Goal: Information Seeking & Learning: Learn about a topic

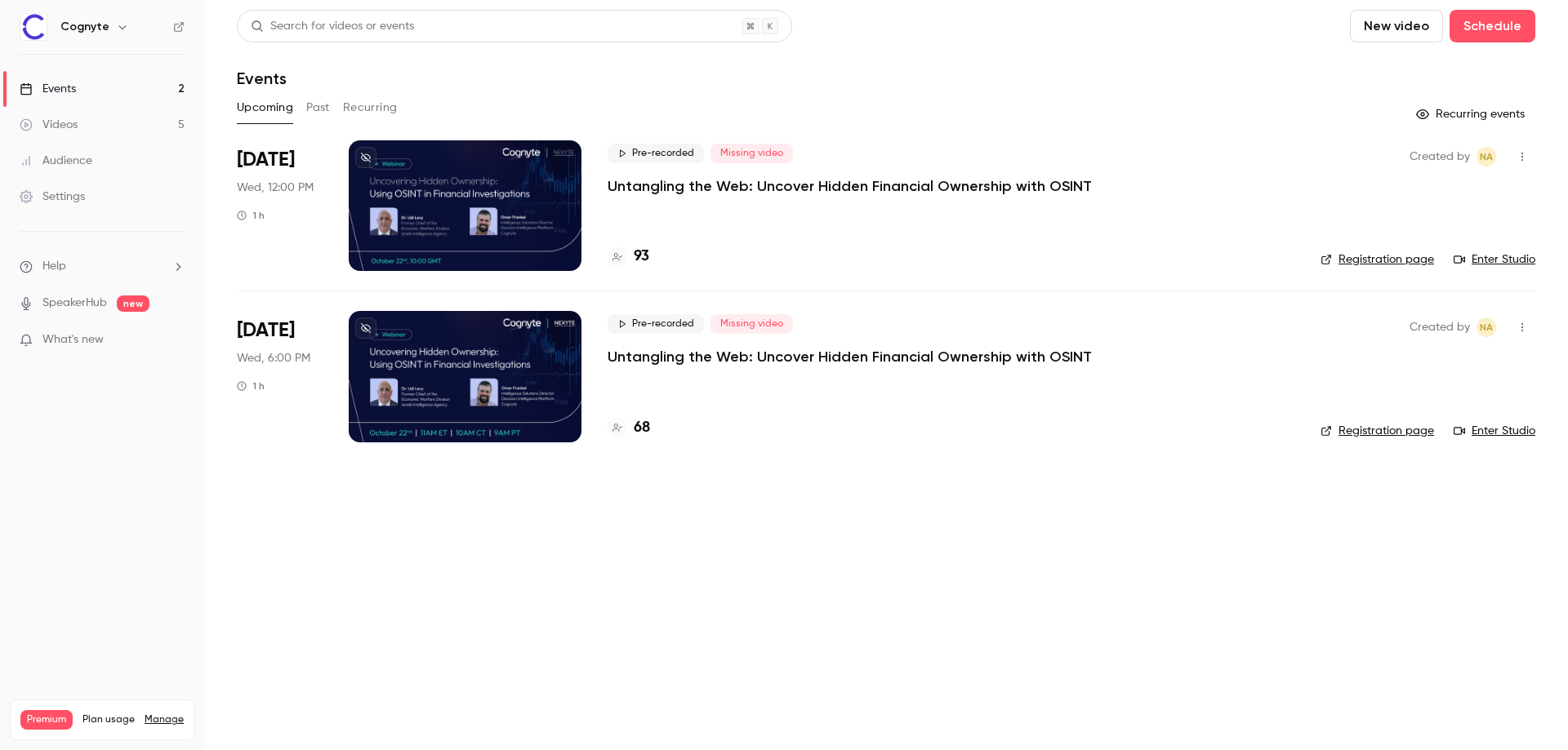
click at [524, 205] on div at bounding box center [465, 206] width 233 height 131
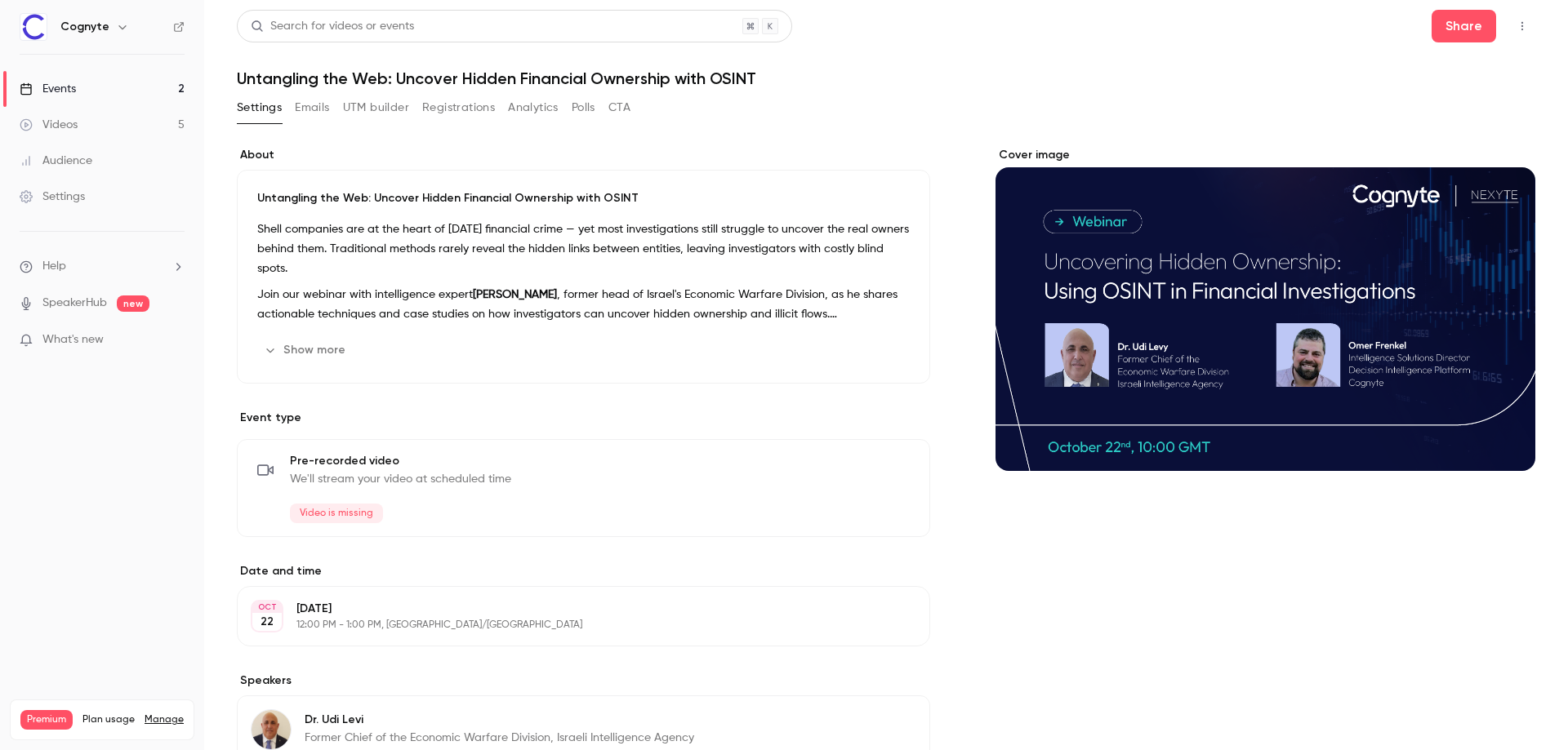
click at [527, 109] on button "Analytics" at bounding box center [533, 108] width 51 height 26
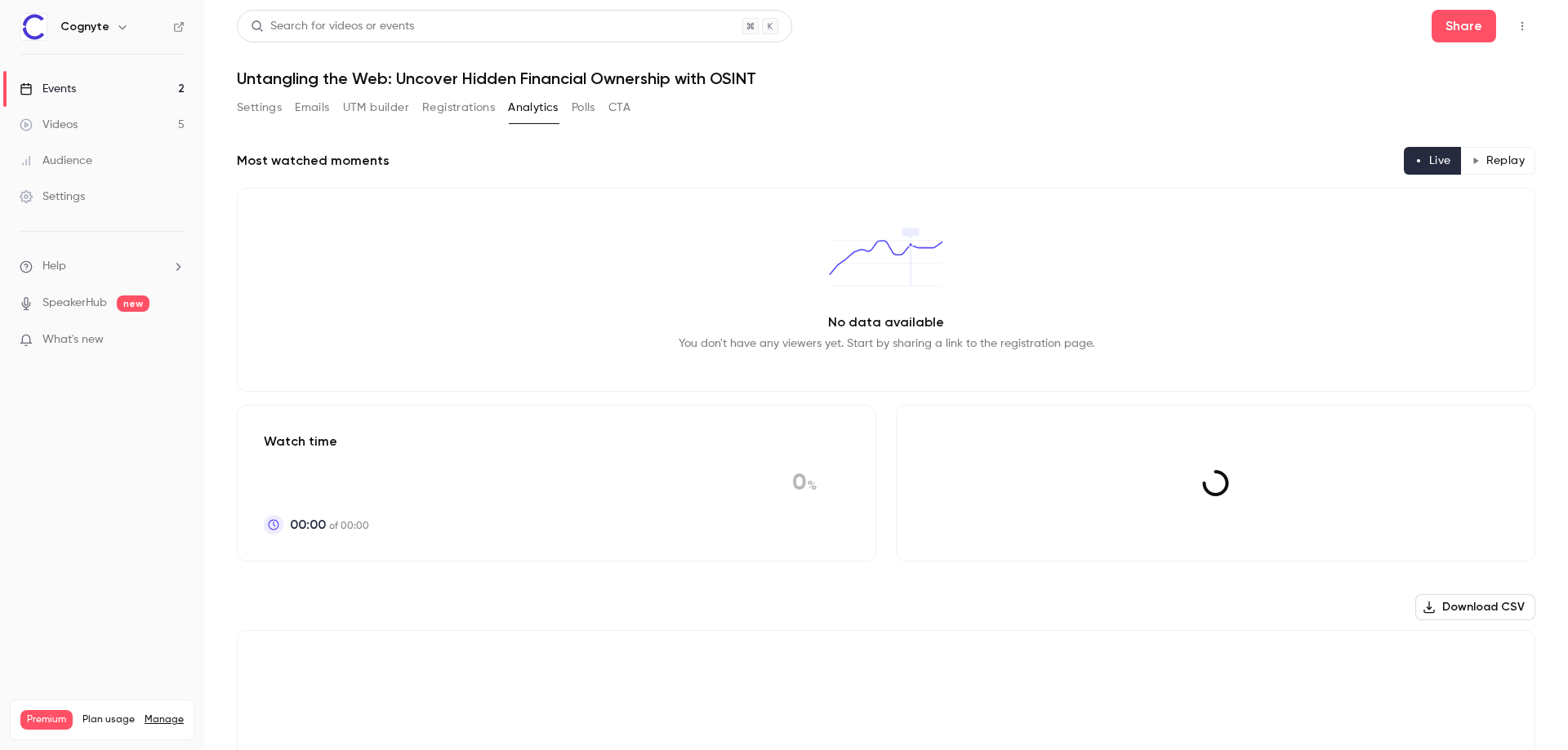
click at [438, 100] on button "Registrations" at bounding box center [458, 108] width 72 height 26
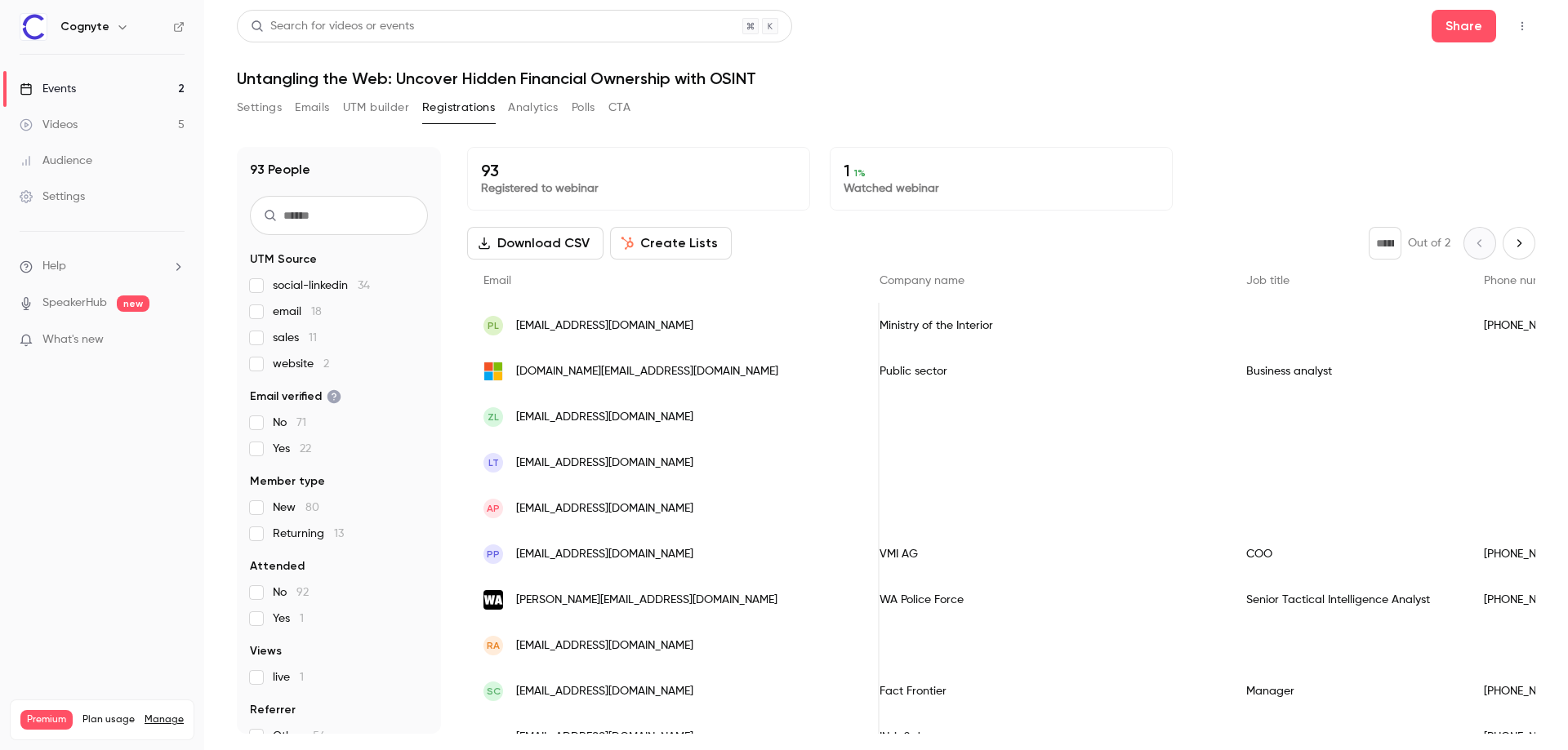
scroll to position [0, 721]
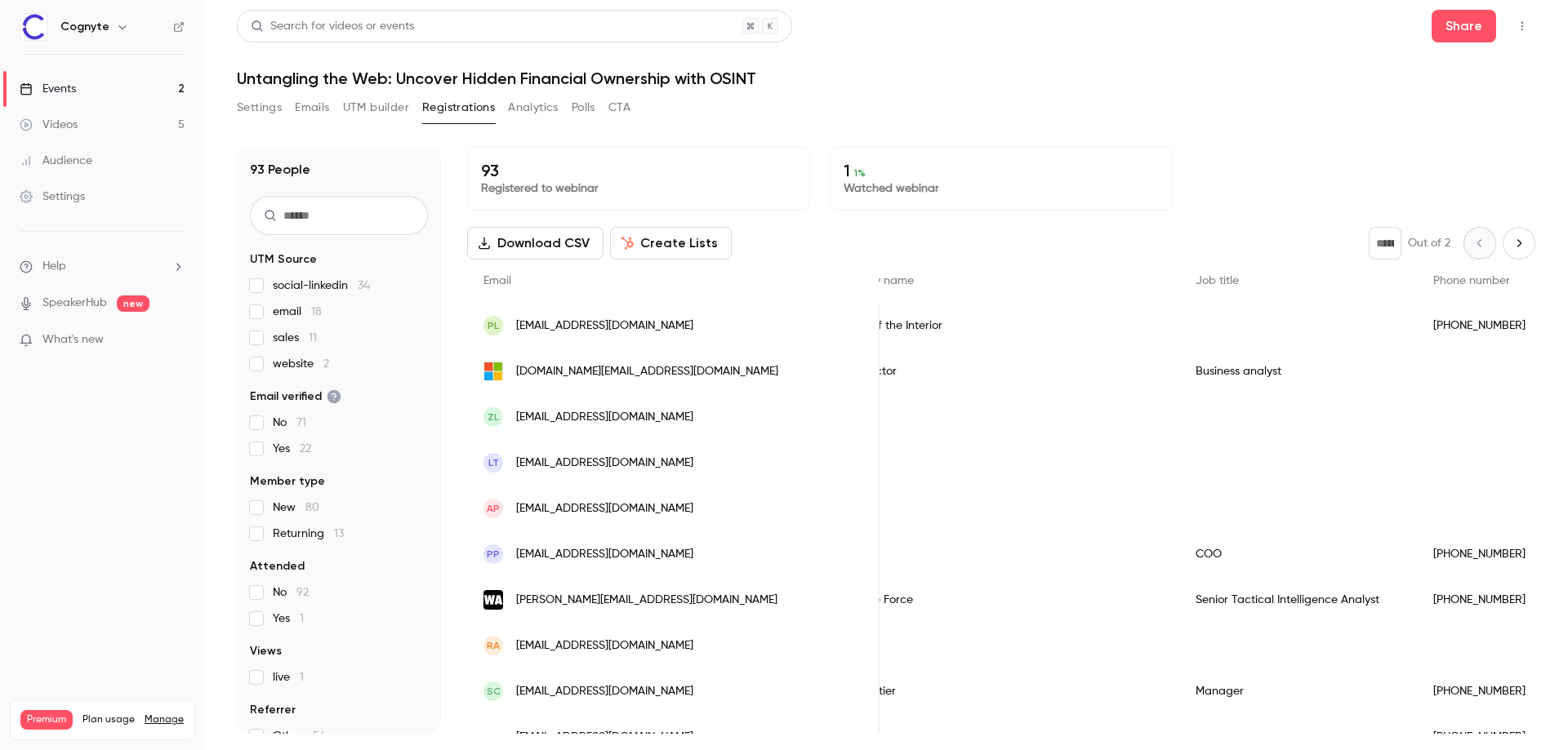
drag, startPoint x: 1180, startPoint y: 422, endPoint x: 1392, endPoint y: 405, distance: 212.7
click at [1392, 405] on div "ZL [EMAIL_ADDRESS][DOMAIN_NAME] [PERSON_NAME] [DATE] New No -" at bounding box center [1004, 417] width 2518 height 46
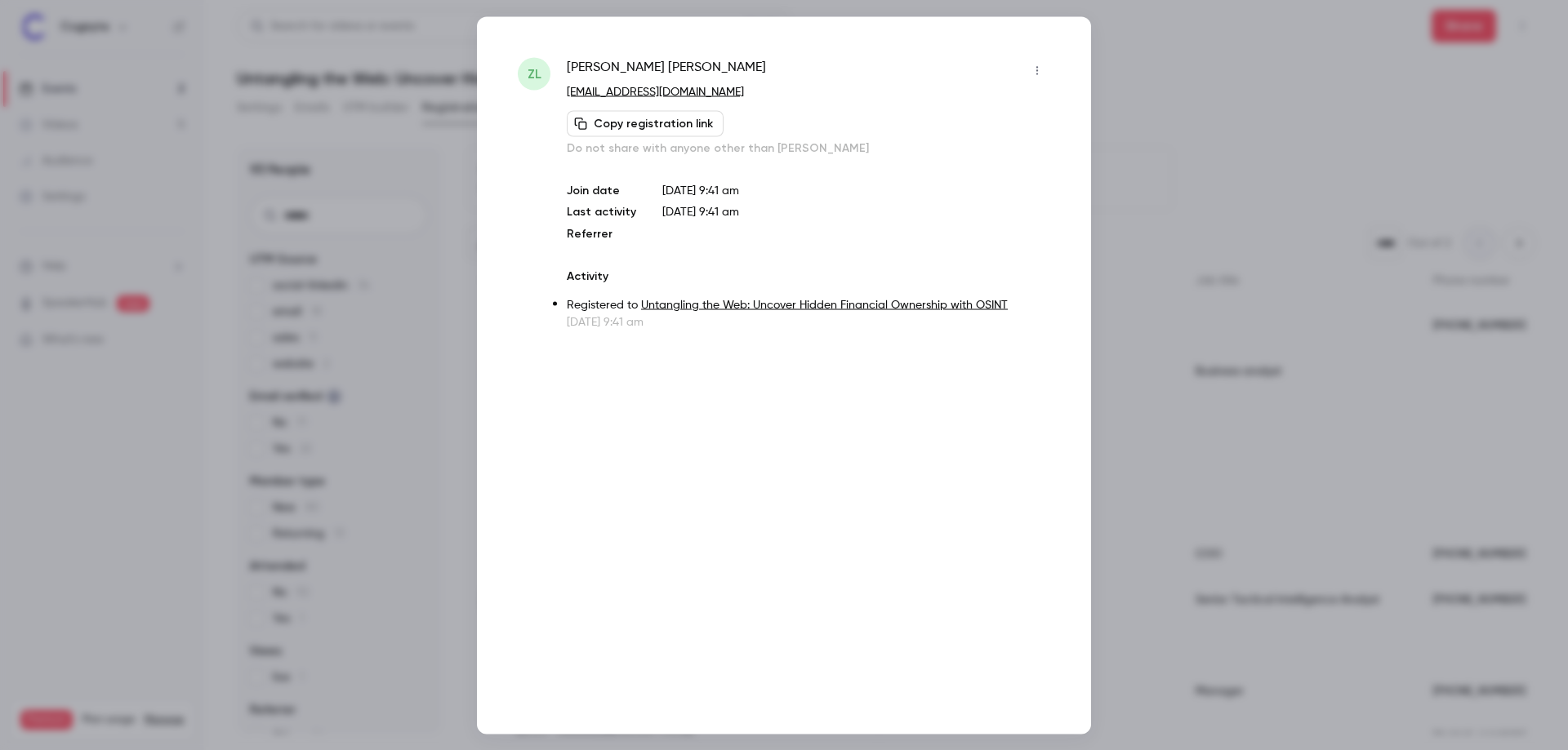
drag, startPoint x: 1102, startPoint y: 72, endPoint x: 1125, endPoint y: 69, distance: 23.2
click at [1125, 69] on div at bounding box center [784, 375] width 1568 height 750
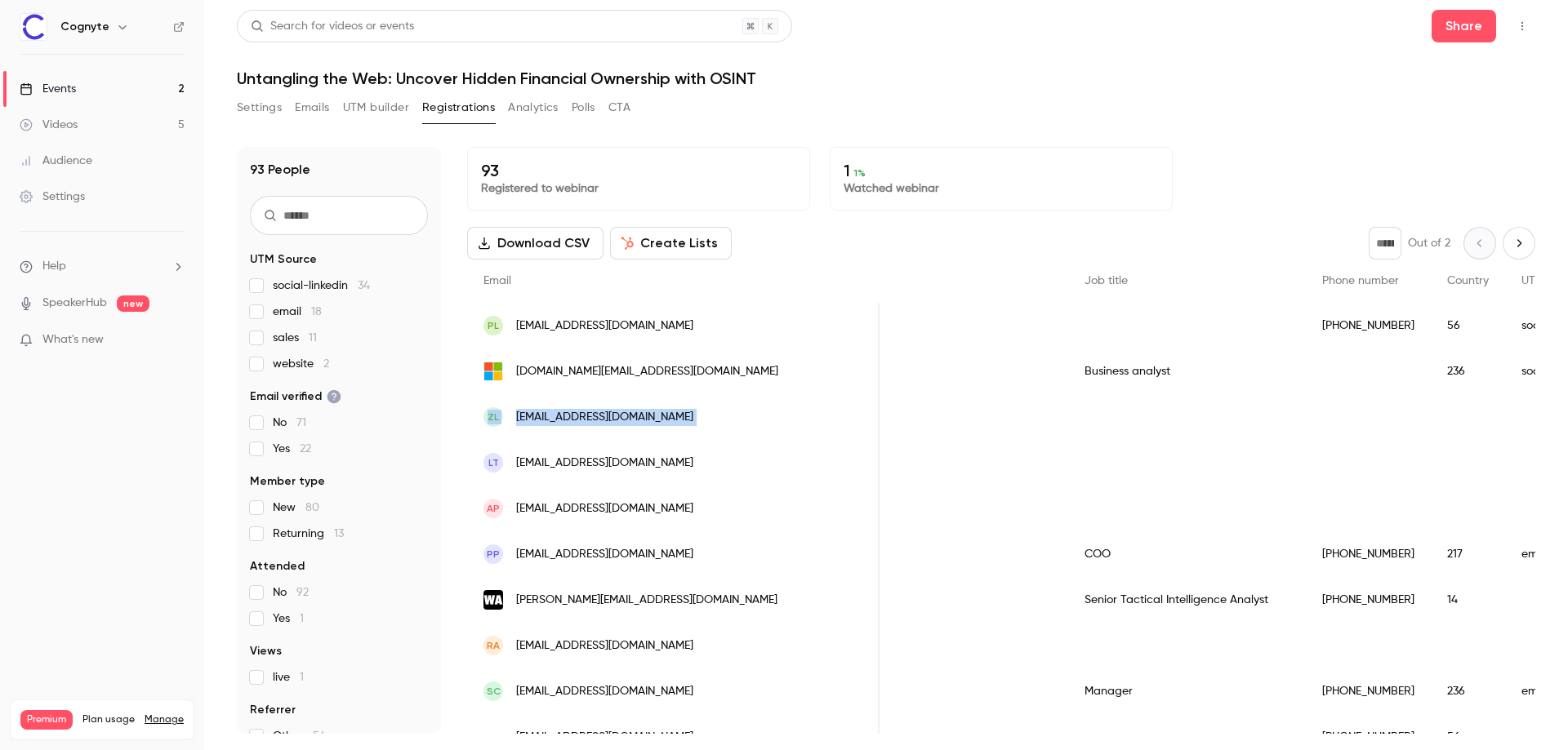
scroll to position [0, 904]
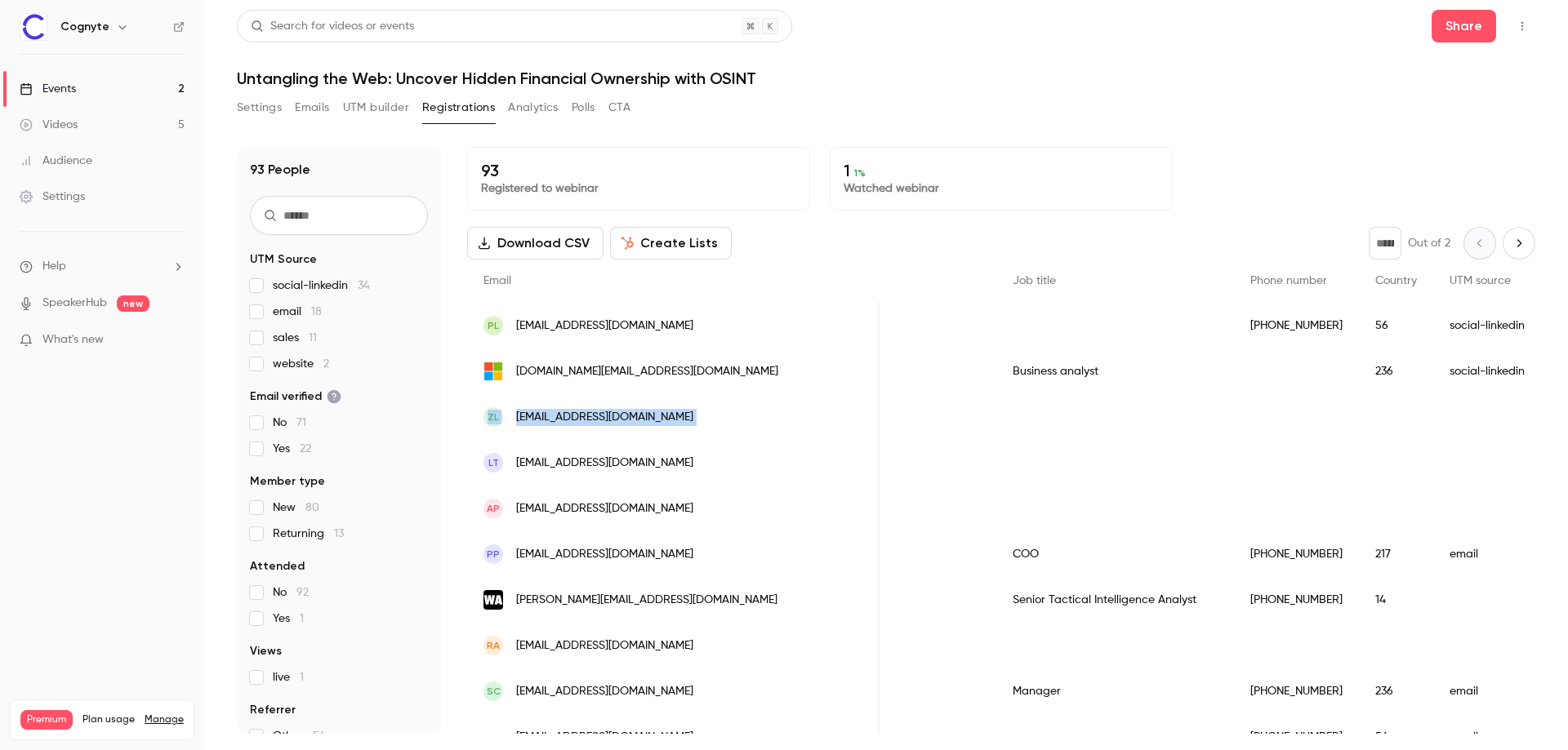
drag, startPoint x: 1454, startPoint y: 400, endPoint x: 1371, endPoint y: 403, distance: 83.1
click at [1359, 379] on div "236" at bounding box center [1396, 372] width 74 height 46
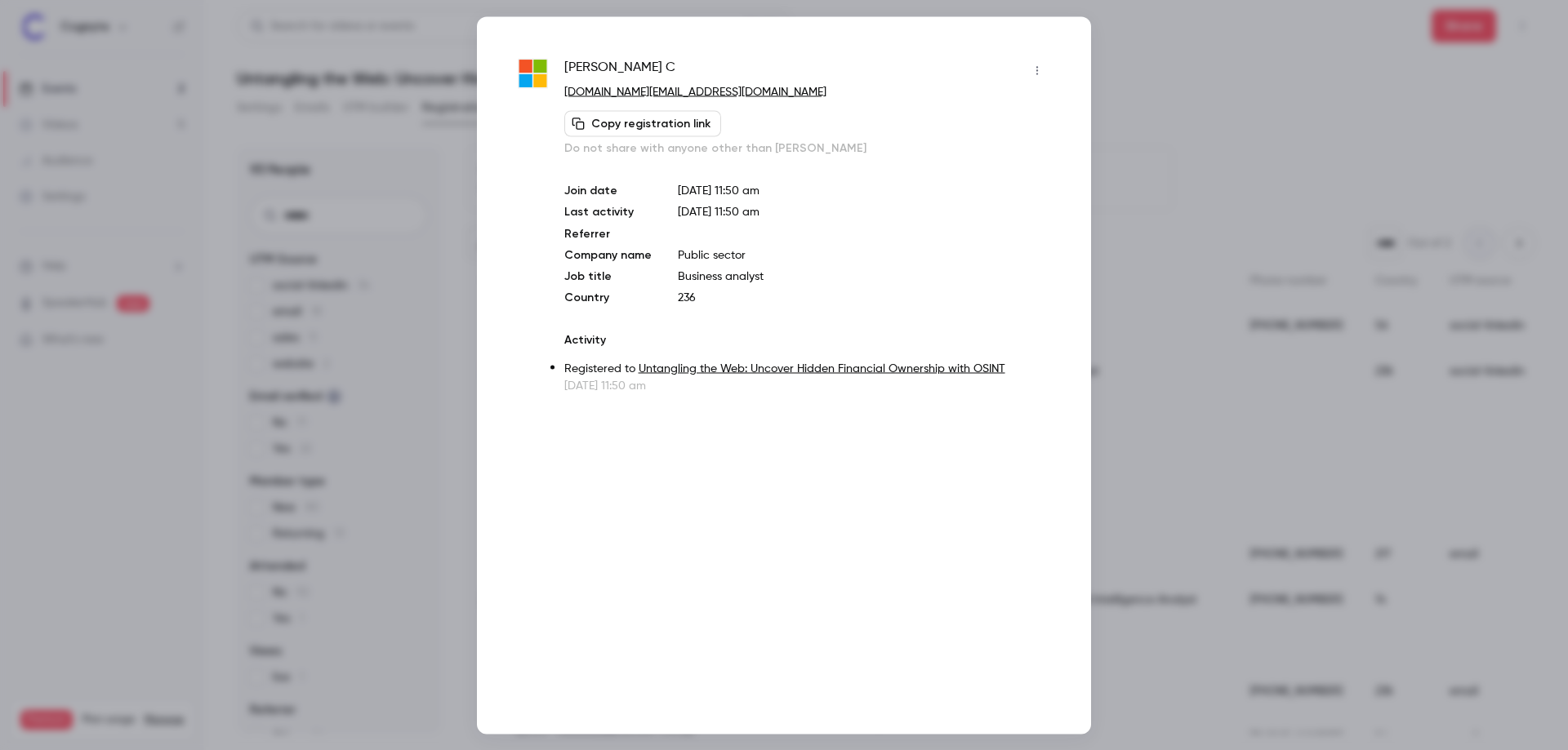
click at [1063, 53] on div "Xavier C [DOMAIN_NAME][EMAIL_ADDRESS][DOMAIN_NAME] Copy registration link Do no…" at bounding box center [784, 375] width 614 height 717
click at [1163, 58] on div at bounding box center [784, 375] width 1568 height 750
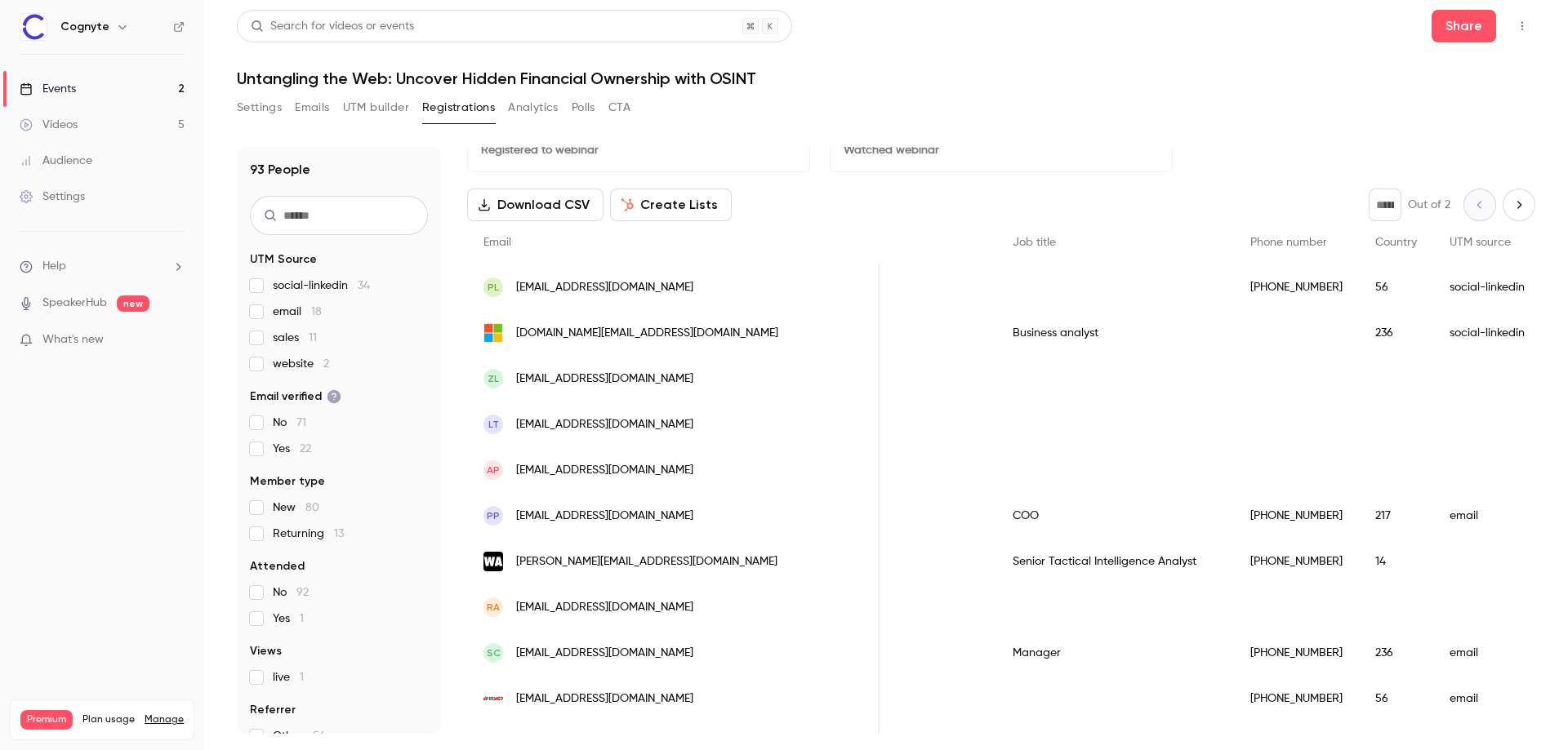
scroll to position [0, 0]
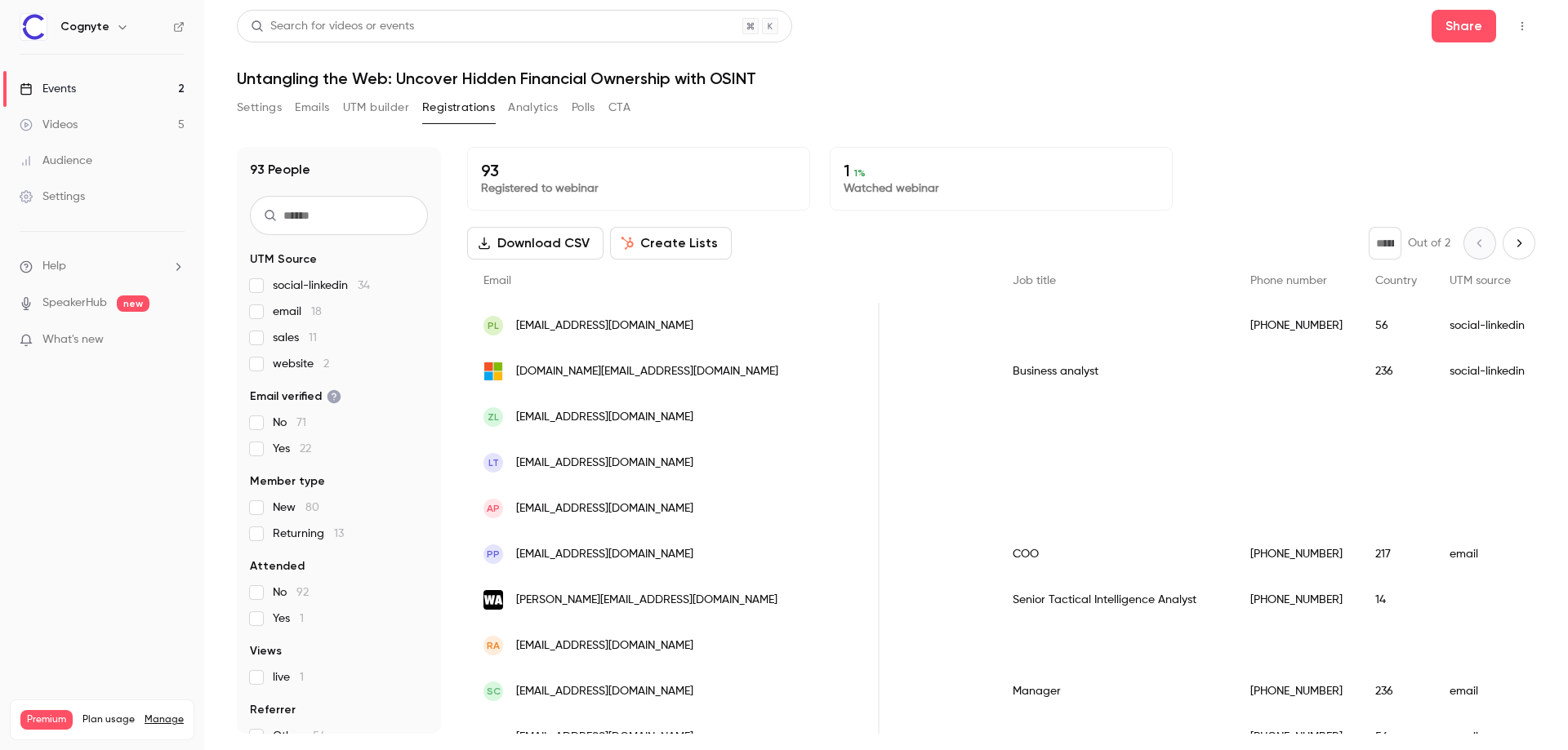
drag, startPoint x: 1132, startPoint y: 169, endPoint x: 1284, endPoint y: 251, distance: 172.7
click at [1284, 251] on div "93 Registered to webinar 1 1 % Watched webinar Download CSV Create Lists * Out …" at bounding box center [1001, 441] width 1068 height 587
drag, startPoint x: 856, startPoint y: 172, endPoint x: 922, endPoint y: 134, distance: 76.2
click at [921, 147] on div "93 Registered to webinar 1 1 % Watched webinar Download CSV Create Lists * Out …" at bounding box center [1001, 441] width 1068 height 587
click at [928, 127] on div "93 People UTM Source social-linkedin 34 email 18 sales 11 website 2 Email verif…" at bounding box center [886, 430] width 1298 height 606
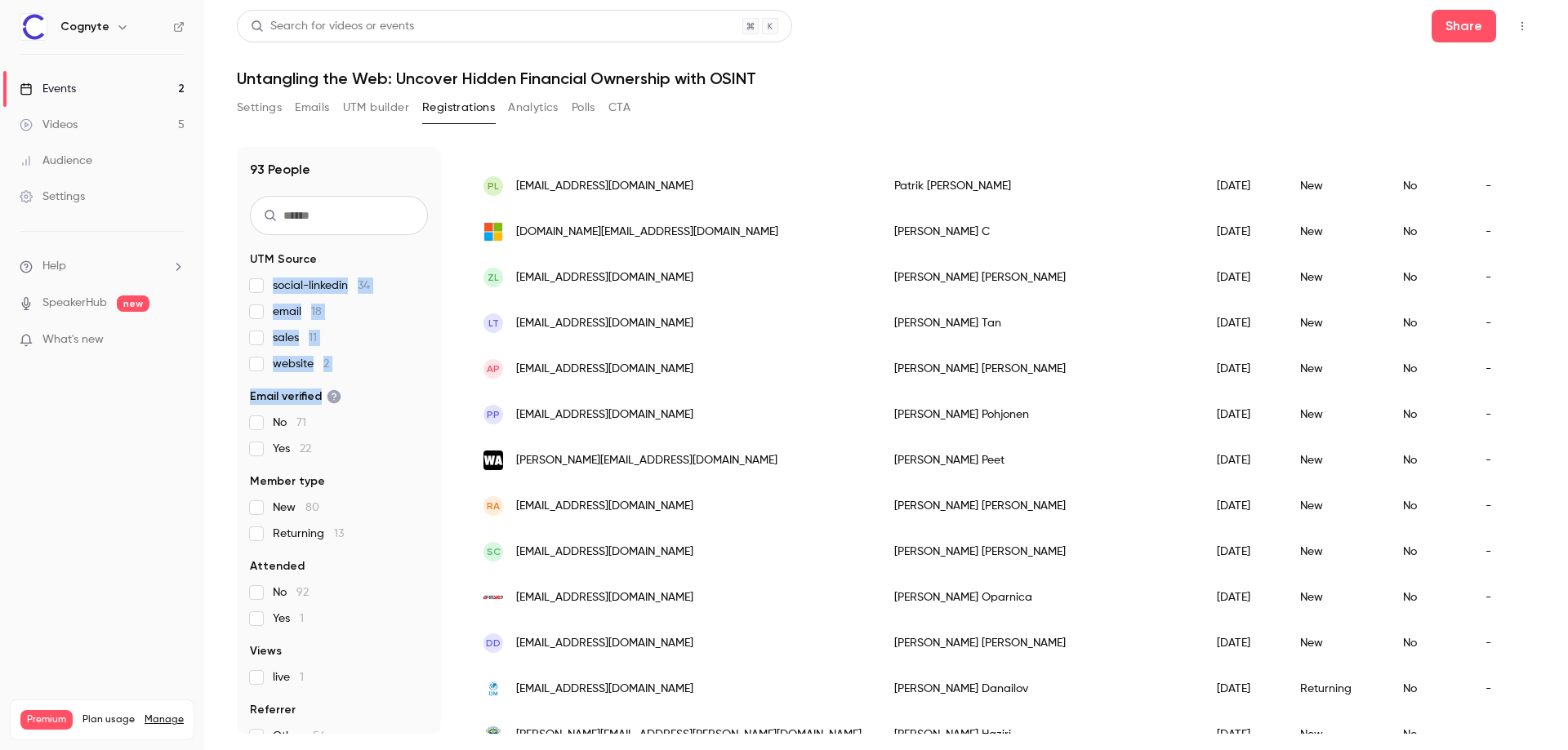
drag, startPoint x: 619, startPoint y: 266, endPoint x: 664, endPoint y: 237, distance: 53.5
click at [880, 123] on div "Settings Emails UTM builder Registrations Analytics Polls CTA" at bounding box center [886, 111] width 1298 height 33
